Goal: Task Accomplishment & Management: Complete application form

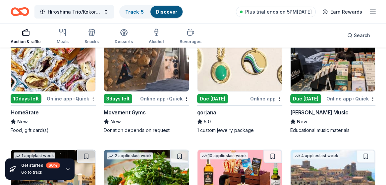
scroll to position [1361, 0]
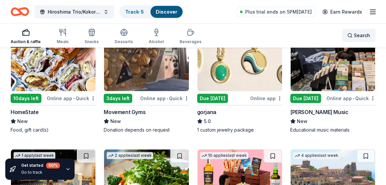
click at [364, 35] on span "Search" at bounding box center [362, 35] width 16 height 8
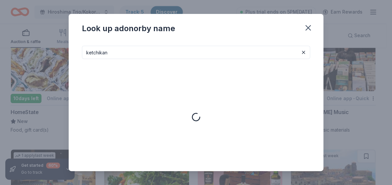
type input "ketchikan"
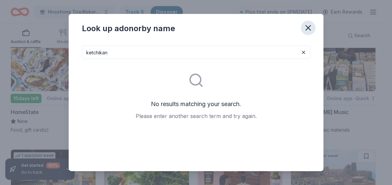
click at [310, 27] on icon "button" at bounding box center [308, 28] width 5 height 5
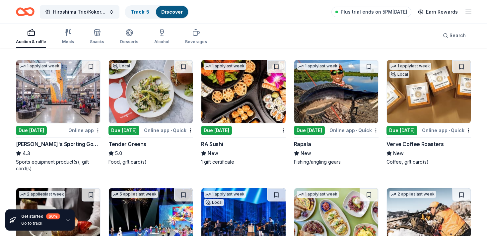
scroll to position [2582, 0]
click at [386, 10] on line "button" at bounding box center [468, 10] width 5 height 0
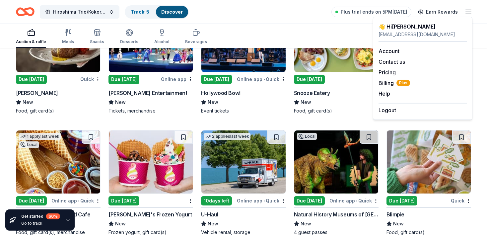
scroll to position [2761, 0]
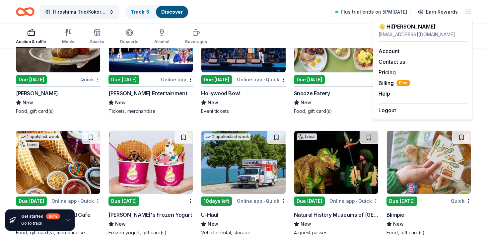
click at [67, 64] on img at bounding box center [58, 40] width 84 height 63
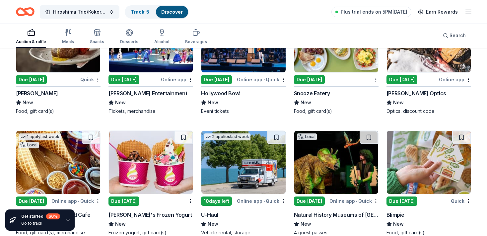
click at [242, 61] on img at bounding box center [243, 40] width 84 height 63
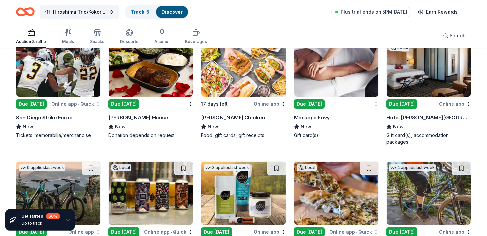
scroll to position [4617, 0]
click at [136, 81] on img at bounding box center [151, 64] width 84 height 63
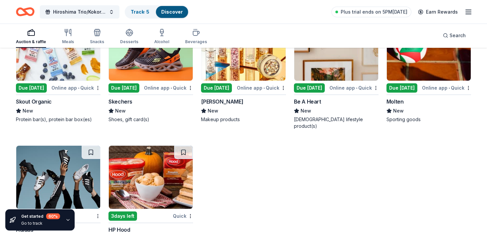
scroll to position [6402, 0]
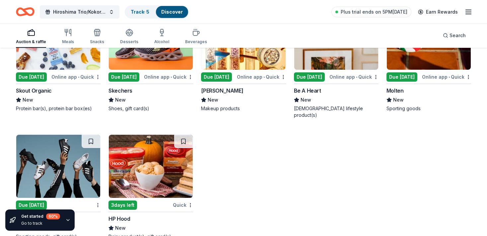
click at [66, 152] on img at bounding box center [58, 166] width 84 height 63
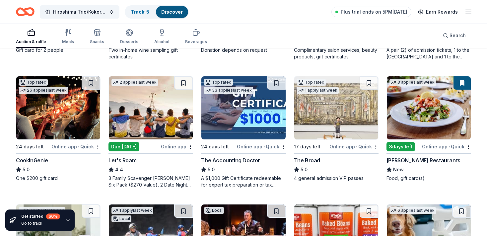
scroll to position [174, 0]
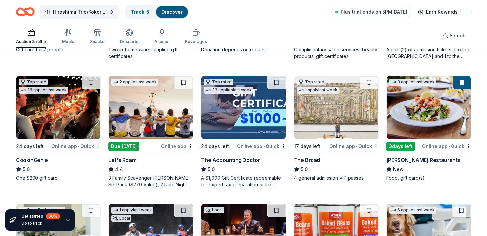
click at [349, 101] on img at bounding box center [336, 107] width 84 height 63
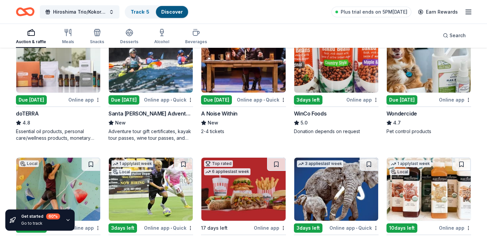
scroll to position [349, 0]
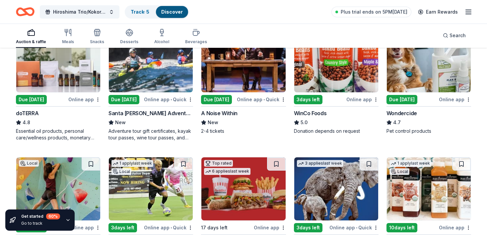
click at [58, 74] on img at bounding box center [58, 60] width 84 height 63
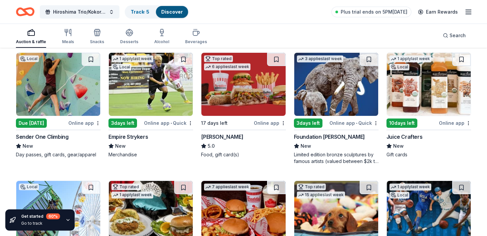
scroll to position [454, 0]
click at [227, 94] on img at bounding box center [243, 84] width 84 height 63
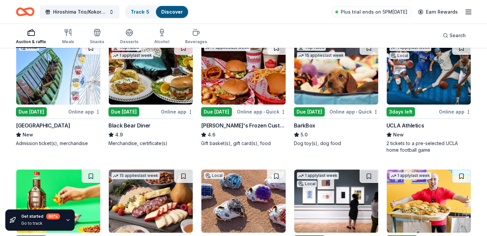
scroll to position [593, 0]
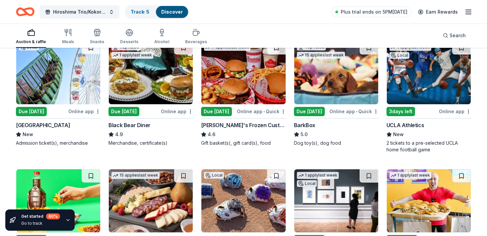
click at [138, 82] on img at bounding box center [151, 72] width 84 height 63
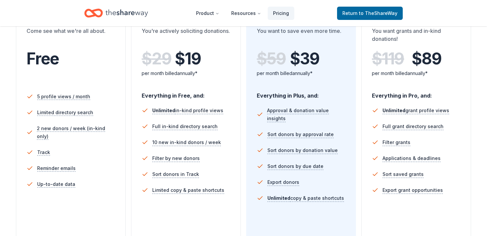
scroll to position [139, 0]
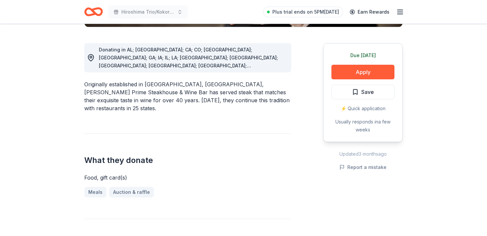
scroll to position [175, 0]
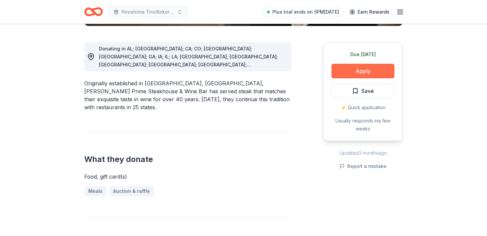
click at [372, 71] on button "Apply" at bounding box center [362, 71] width 63 height 15
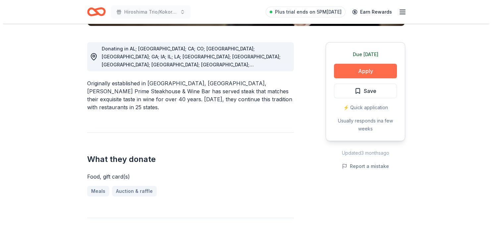
scroll to position [175, 0]
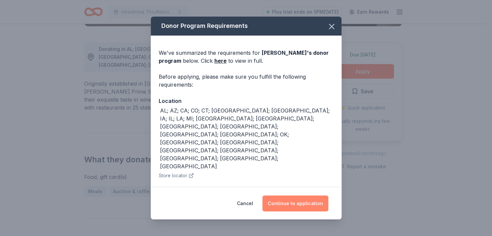
click at [298, 202] on button "Continue to application" at bounding box center [296, 203] width 66 height 16
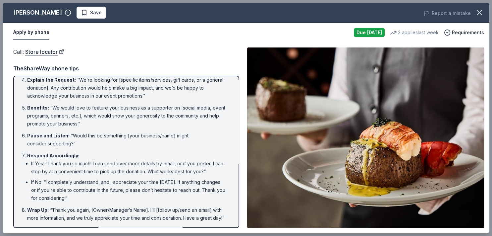
scroll to position [0, 0]
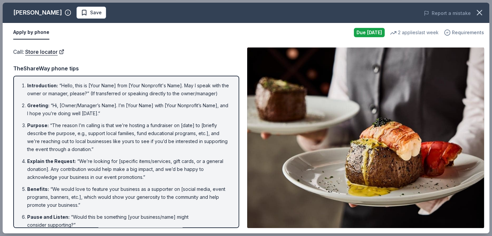
click at [464, 33] on span "Requirements" at bounding box center [468, 33] width 32 height 8
click at [99, 57] on div "Call : Store locator TheShareWay phone tips Introduction : “Hello, this is [You…" at bounding box center [126, 137] width 226 height 180
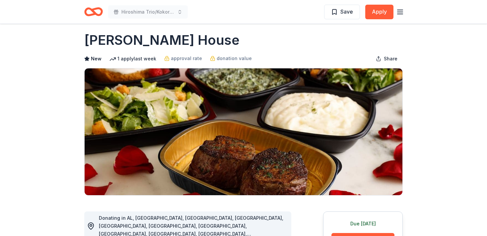
scroll to position [5, 0]
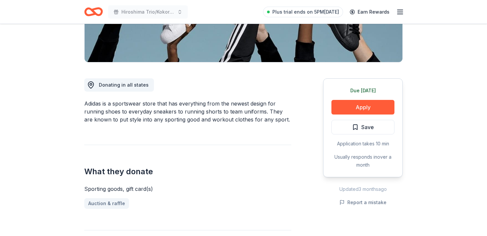
scroll to position [140, 0]
click at [358, 105] on button "Apply" at bounding box center [362, 106] width 63 height 15
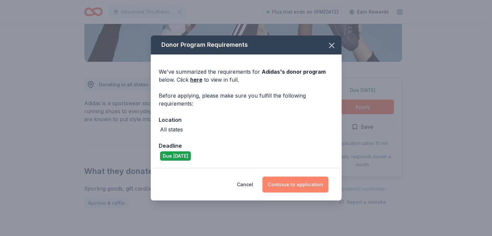
click at [291, 183] on button "Continue to application" at bounding box center [296, 184] width 66 height 16
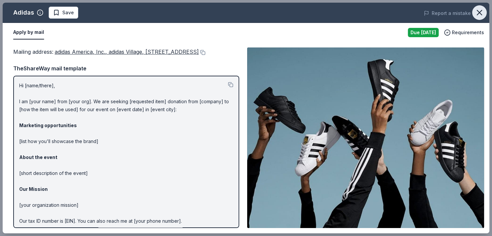
click at [478, 12] on icon "button" at bounding box center [479, 12] width 5 height 5
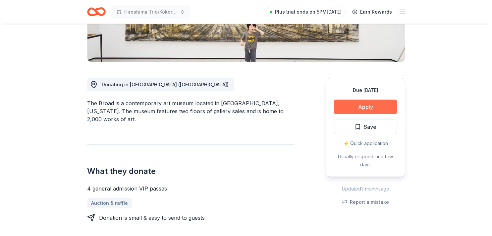
scroll to position [140, 0]
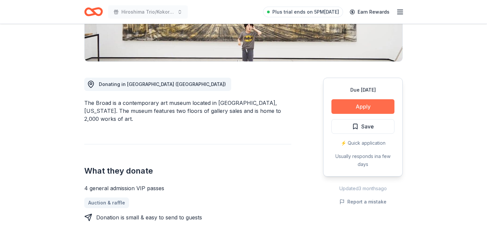
click at [367, 105] on button "Apply" at bounding box center [362, 106] width 63 height 15
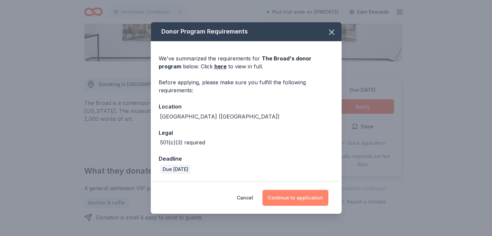
click at [310, 196] on button "Continue to application" at bounding box center [296, 198] width 66 height 16
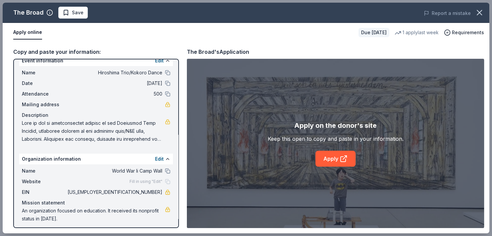
scroll to position [12, 0]
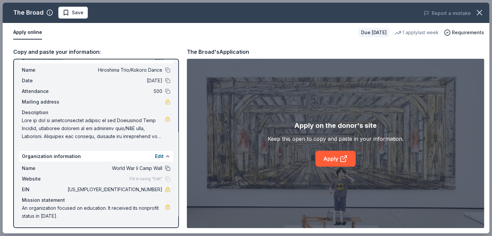
click at [165, 168] on button at bounding box center [167, 167] width 5 height 5
drag, startPoint x: 13, startPoint y: 95, endPoint x: 19, endPoint y: 80, distance: 16.5
click at [14, 94] on div "Copy and paste your information: Event information Edit Name Hiroshima Trio/Kok…" at bounding box center [246, 137] width 487 height 191
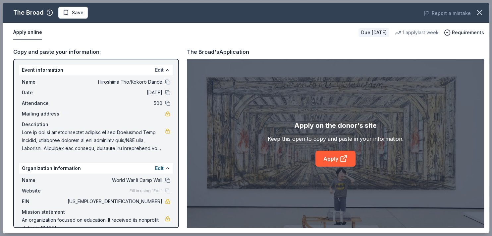
click at [155, 67] on button "Edit" at bounding box center [159, 70] width 9 height 8
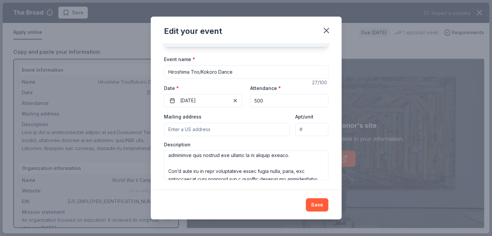
scroll to position [175, 0]
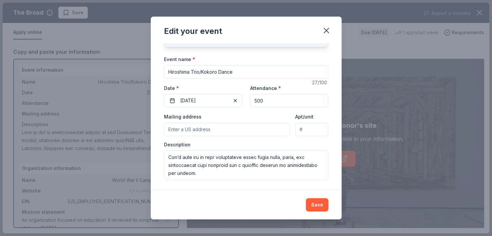
click at [326, 29] on icon "button" at bounding box center [326, 30] width 9 height 9
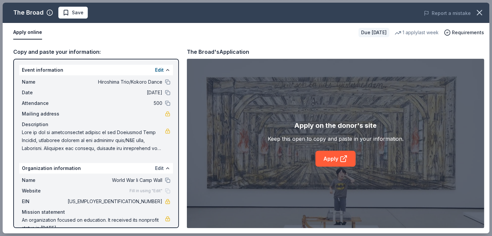
click at [155, 168] on button "Edit" at bounding box center [159, 168] width 9 height 8
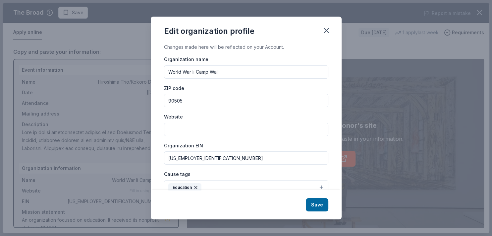
click at [193, 71] on input "World War Ii Camp Wall" at bounding box center [246, 71] width 164 height 13
type input "World War II Camp Wall"
click at [320, 207] on button "Save" at bounding box center [317, 204] width 23 height 13
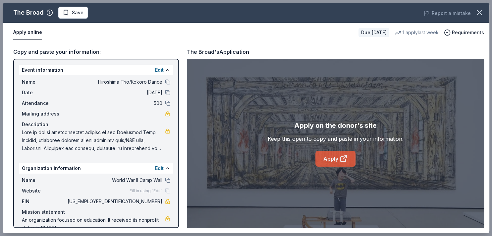
click at [340, 158] on link "Apply" at bounding box center [336, 159] width 40 height 16
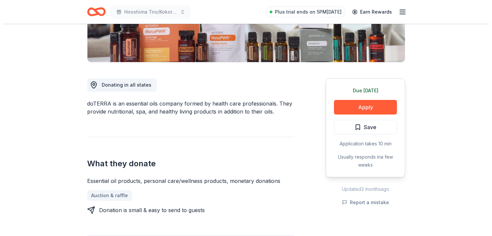
scroll to position [140, 0]
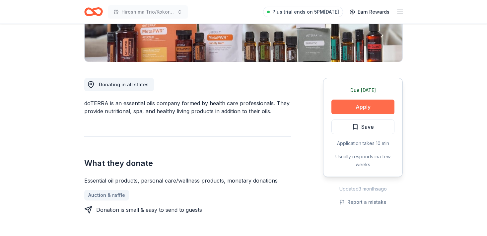
click at [366, 104] on button "Apply" at bounding box center [362, 106] width 63 height 15
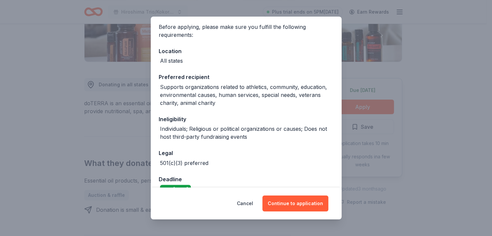
scroll to position [64, 0]
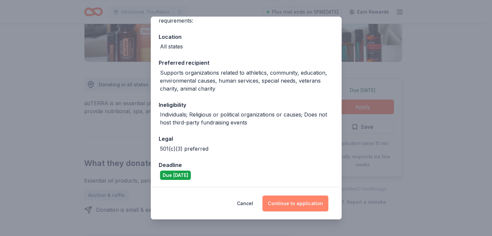
click at [309, 200] on button "Continue to application" at bounding box center [296, 203] width 66 height 16
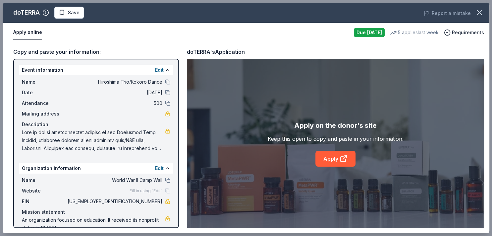
click at [25, 131] on span at bounding box center [93, 140] width 143 height 24
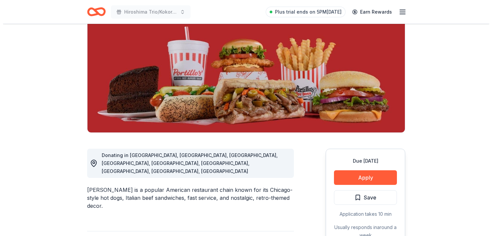
scroll to position [70, 0]
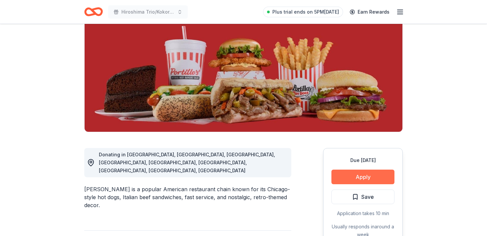
click at [374, 174] on button "Apply" at bounding box center [362, 176] width 63 height 15
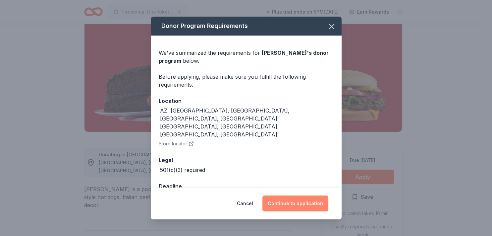
click at [305, 200] on button "Continue to application" at bounding box center [296, 203] width 66 height 16
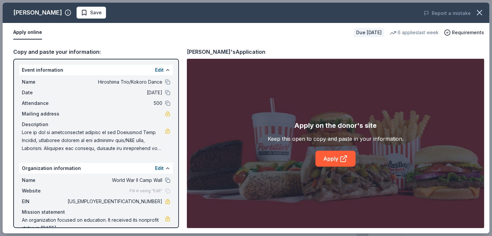
scroll to position [12, 0]
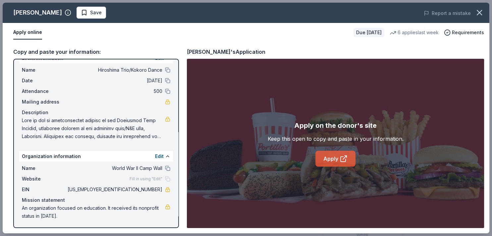
click at [336, 157] on link "Apply" at bounding box center [336, 159] width 40 height 16
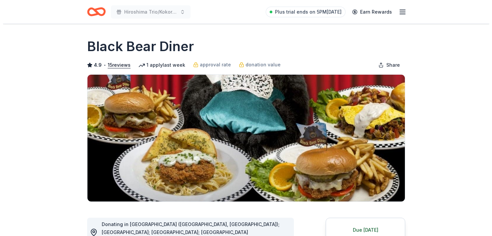
scroll to position [175, 0]
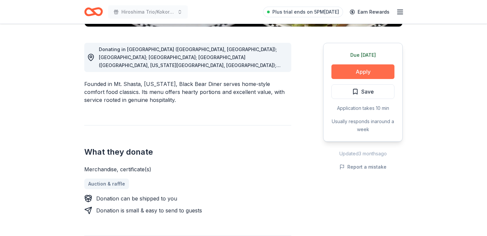
click at [353, 69] on button "Apply" at bounding box center [362, 71] width 63 height 15
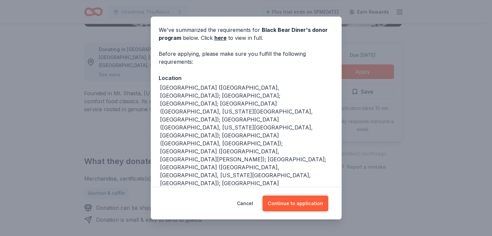
scroll to position [45, 0]
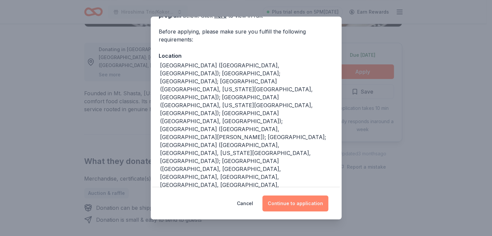
click at [296, 200] on button "Continue to application" at bounding box center [296, 203] width 66 height 16
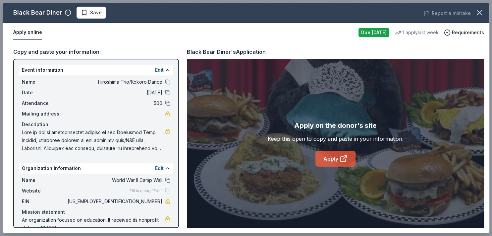
click at [333, 153] on link "Apply" at bounding box center [336, 159] width 40 height 16
